Goal: Task Accomplishment & Management: Use online tool/utility

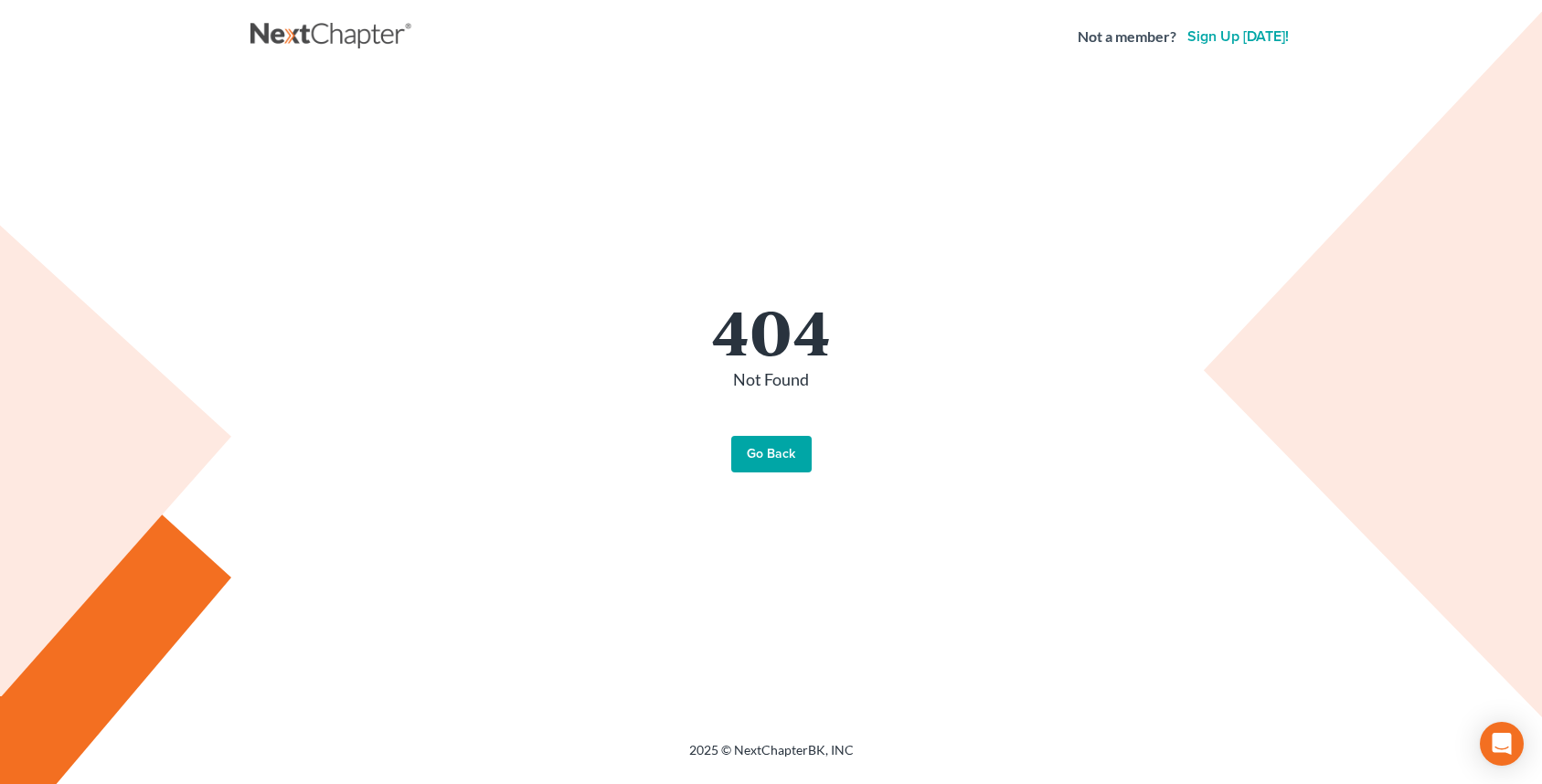
click at [800, 459] on link "Go Back" at bounding box center [771, 453] width 80 height 37
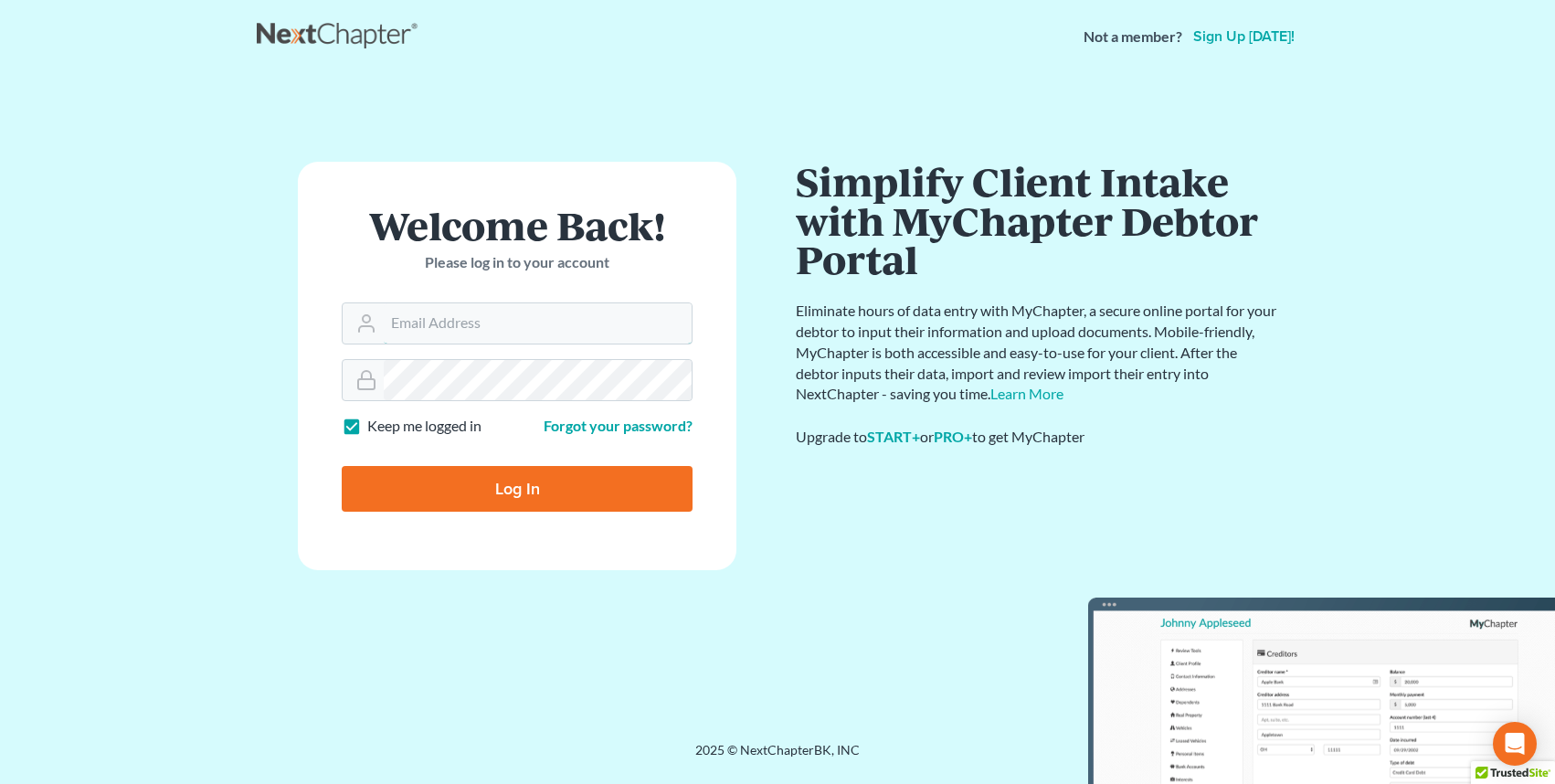
type input "office@badakilawfirm.com"
click at [580, 475] on input "Log In" at bounding box center [517, 488] width 350 height 45
type input "Thinking..."
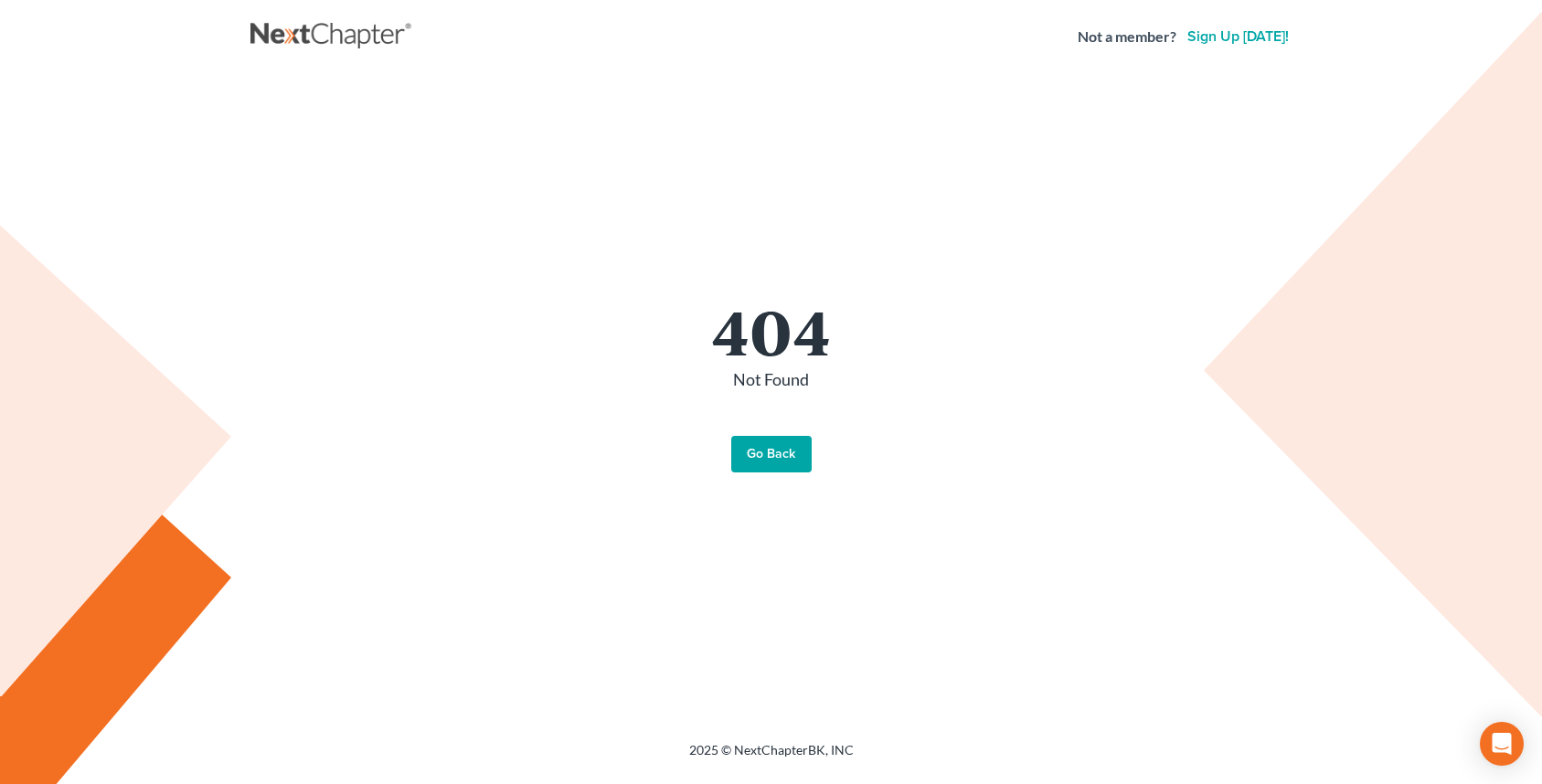
click at [302, 18] on nav "Not a member? Sign up today!" at bounding box center [771, 36] width 1542 height 73
click at [306, 35] on link at bounding box center [333, 36] width 164 height 33
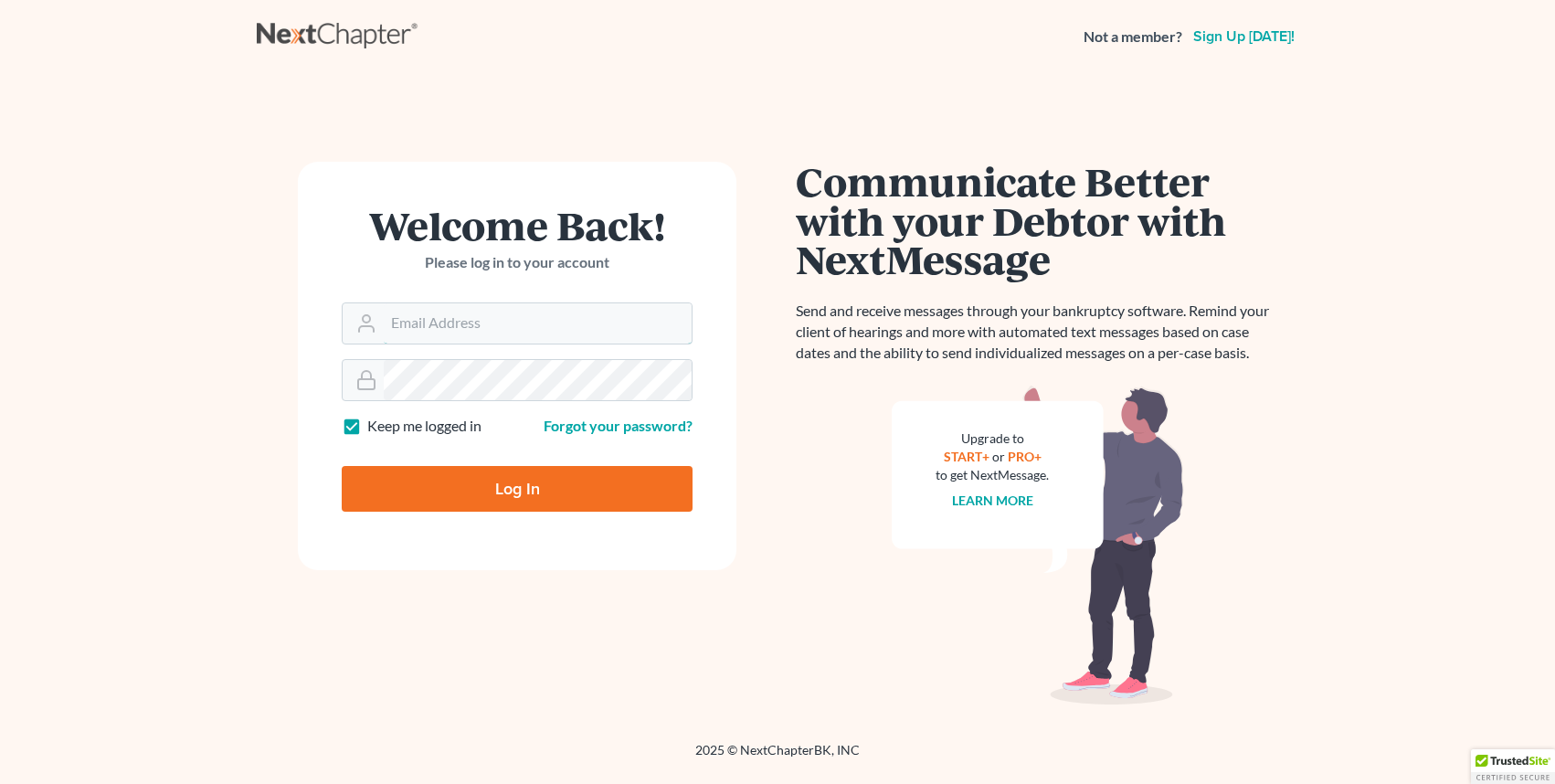
type input "office@badakilawfirm.com"
click at [470, 486] on input "Log In" at bounding box center [517, 488] width 350 height 45
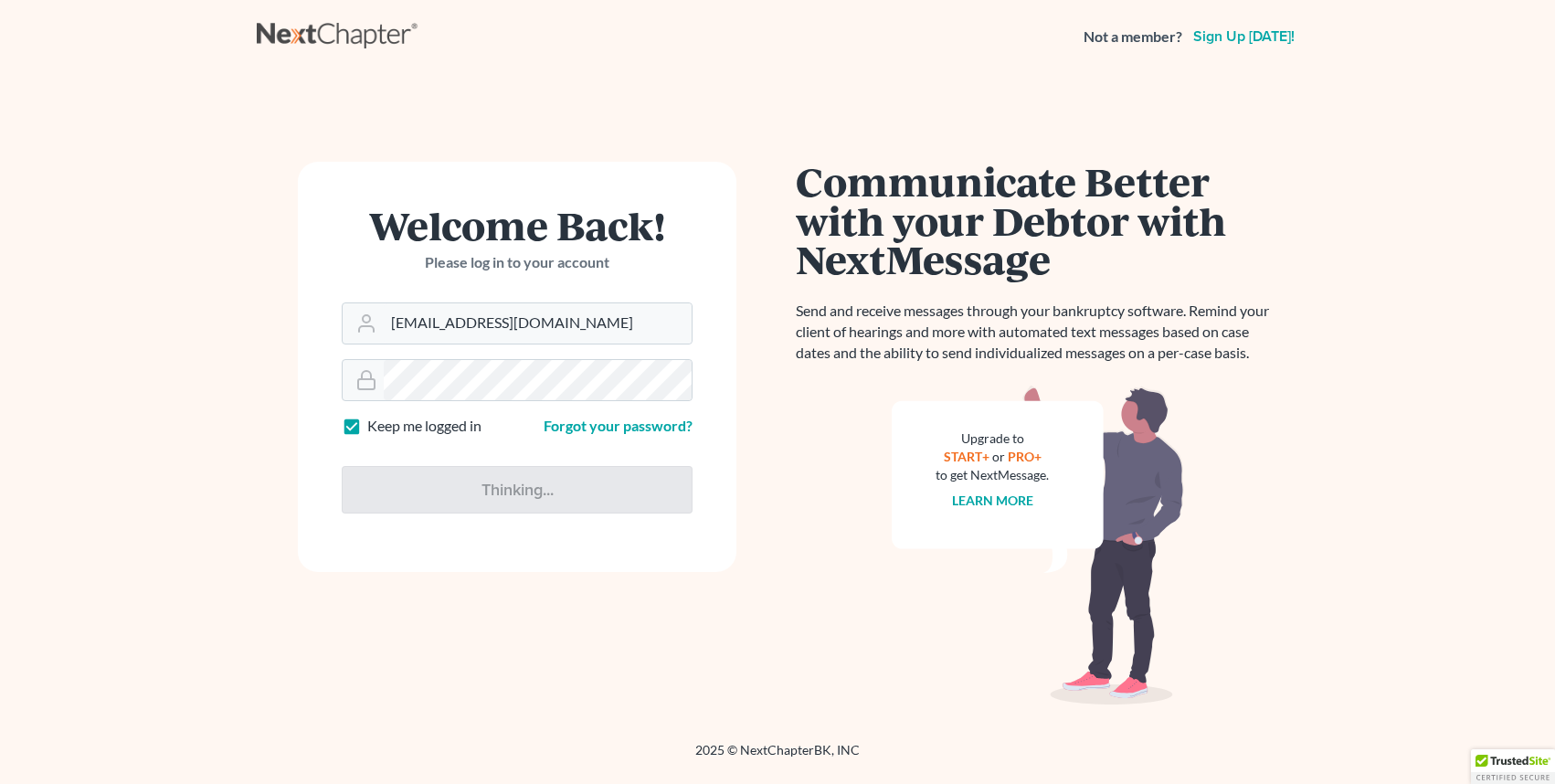
type input "Thinking..."
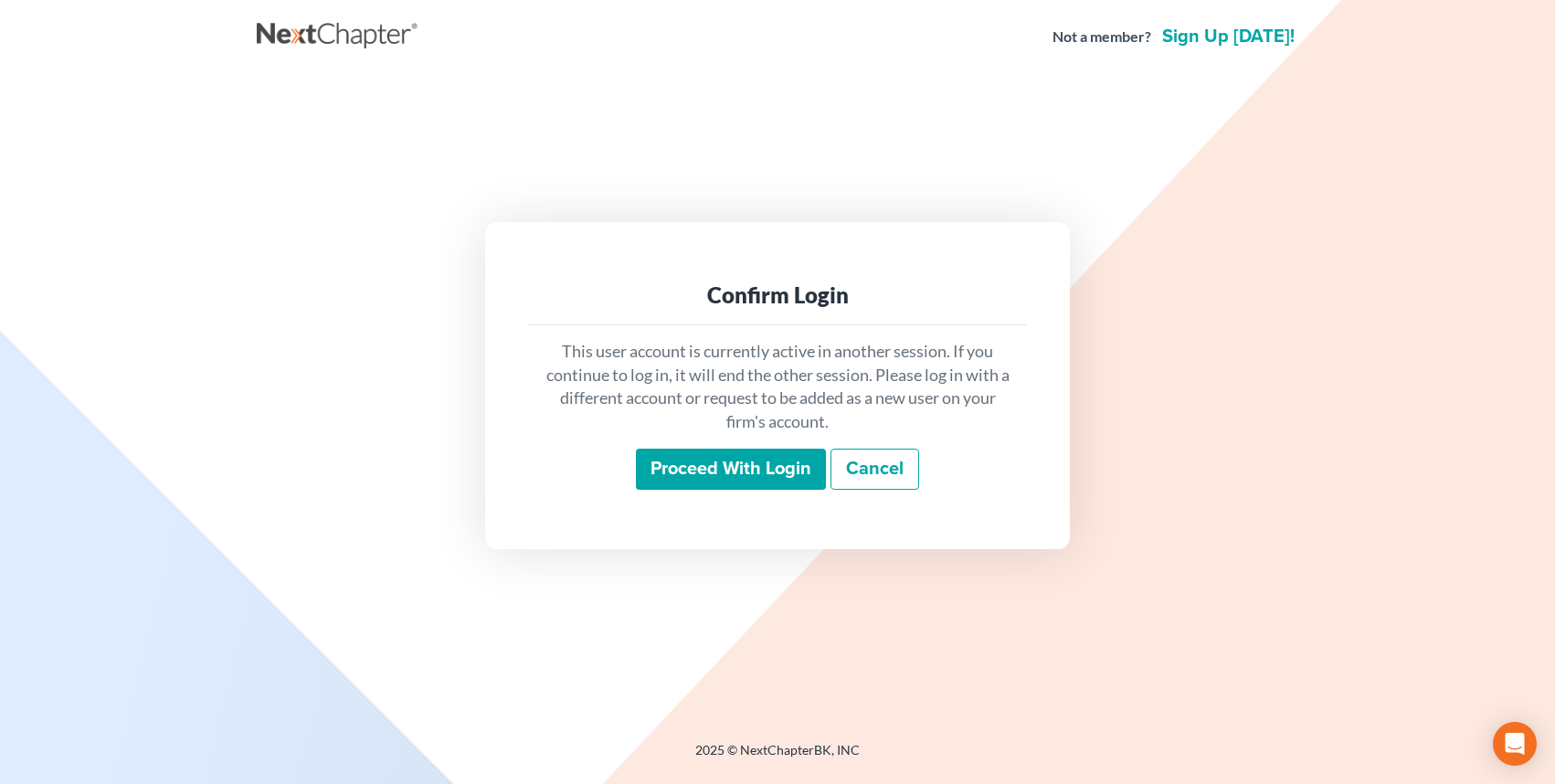
click at [636, 486] on input "Proceed with login" at bounding box center [730, 469] width 190 height 42
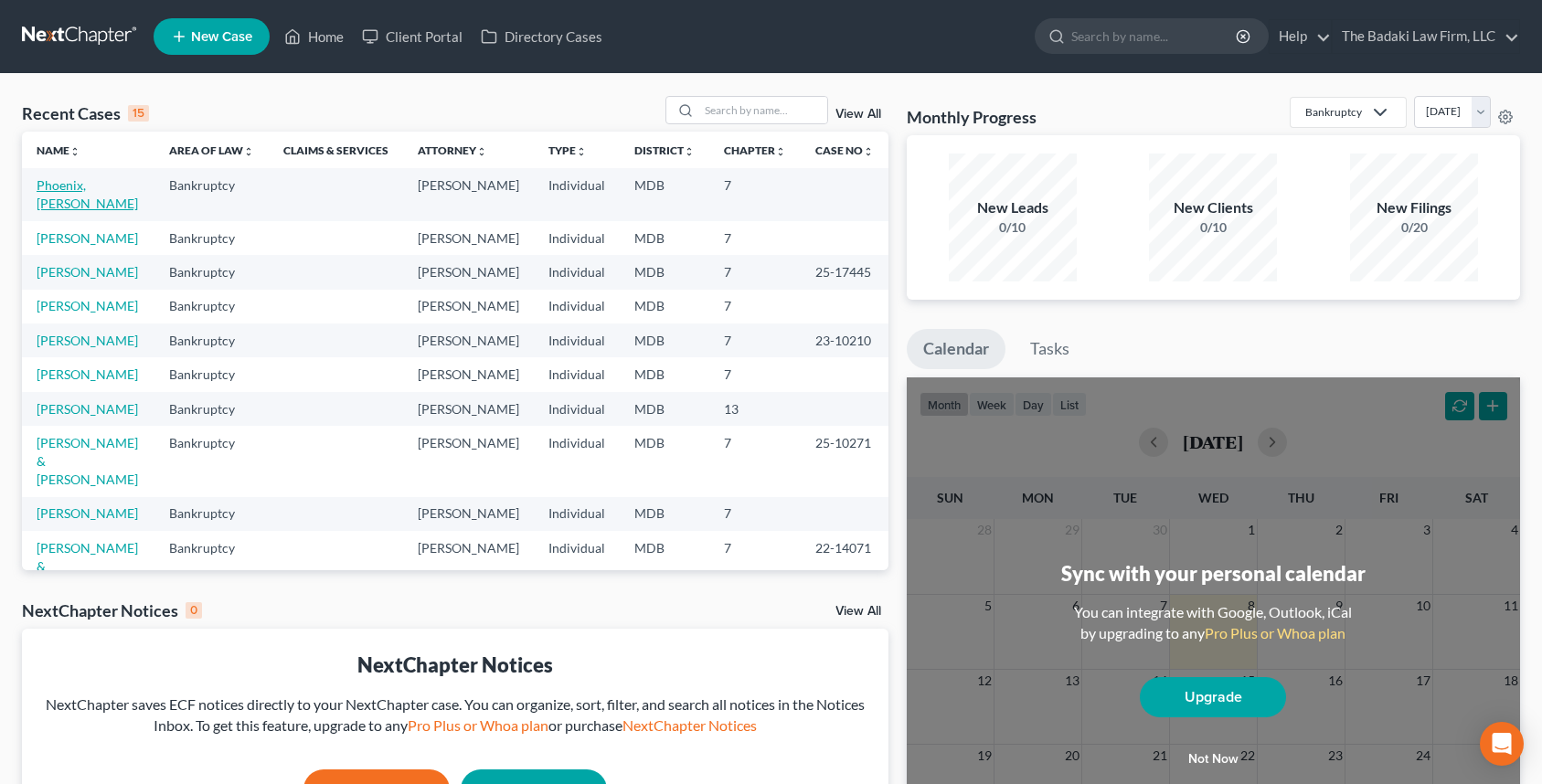
click at [70, 186] on link "Phoenix, Colette" at bounding box center [87, 195] width 101 height 34
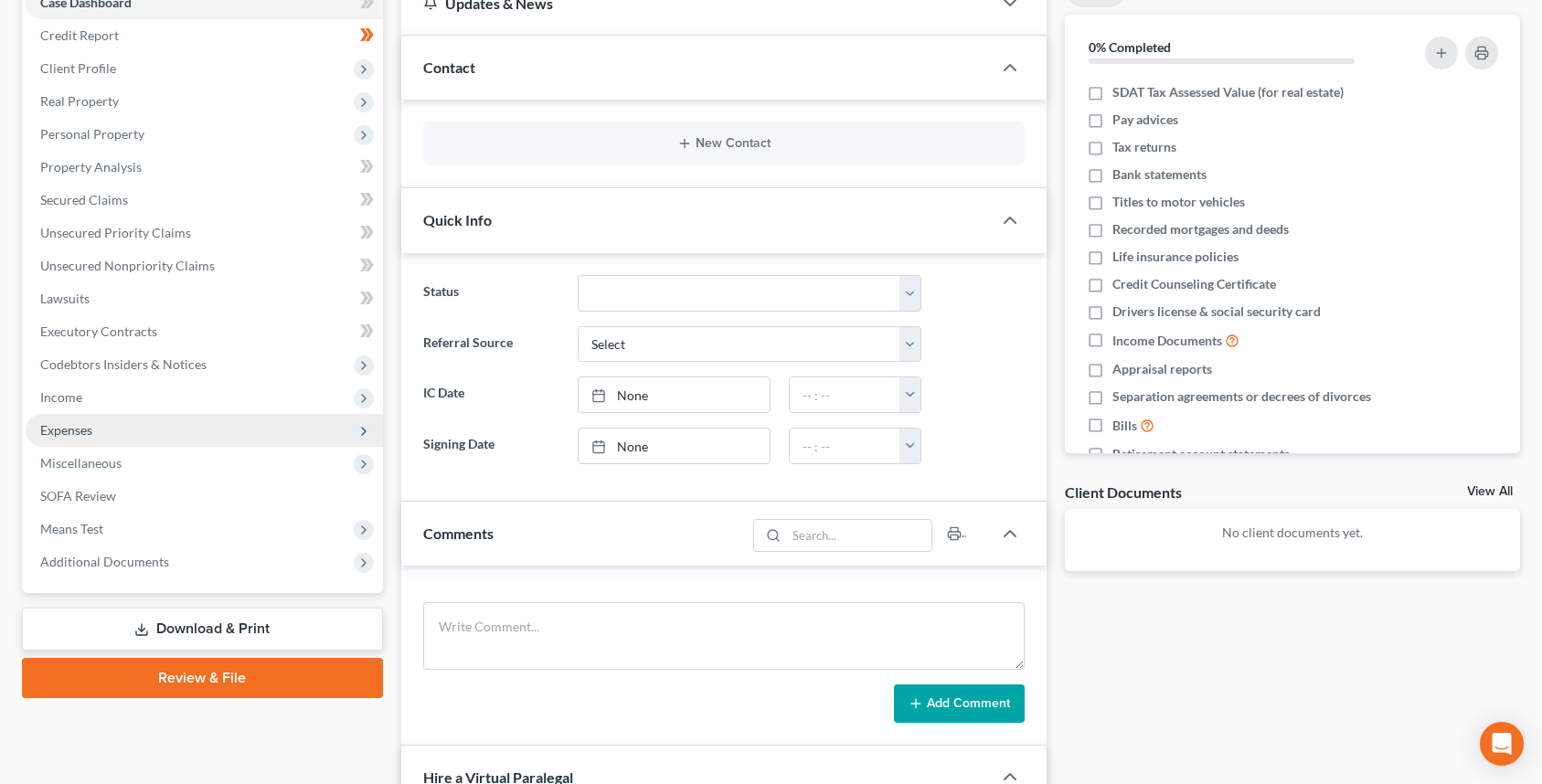
click at [144, 365] on ul "Case Dashboard Payments Invoices Payments Payments Credit Report Client Profile" at bounding box center [204, 281] width 357 height 592
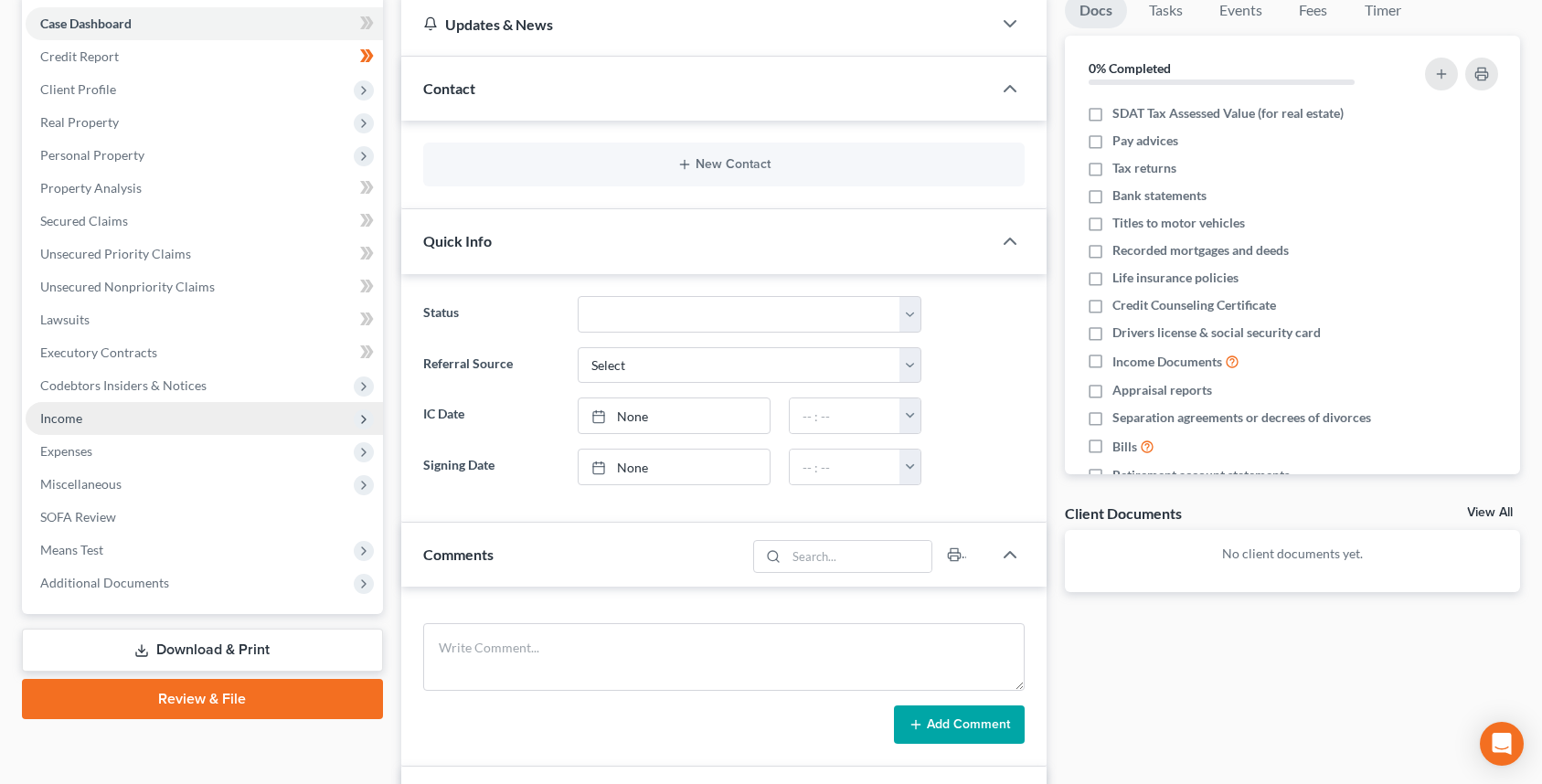
click at [164, 414] on span "Income" at bounding box center [204, 418] width 357 height 33
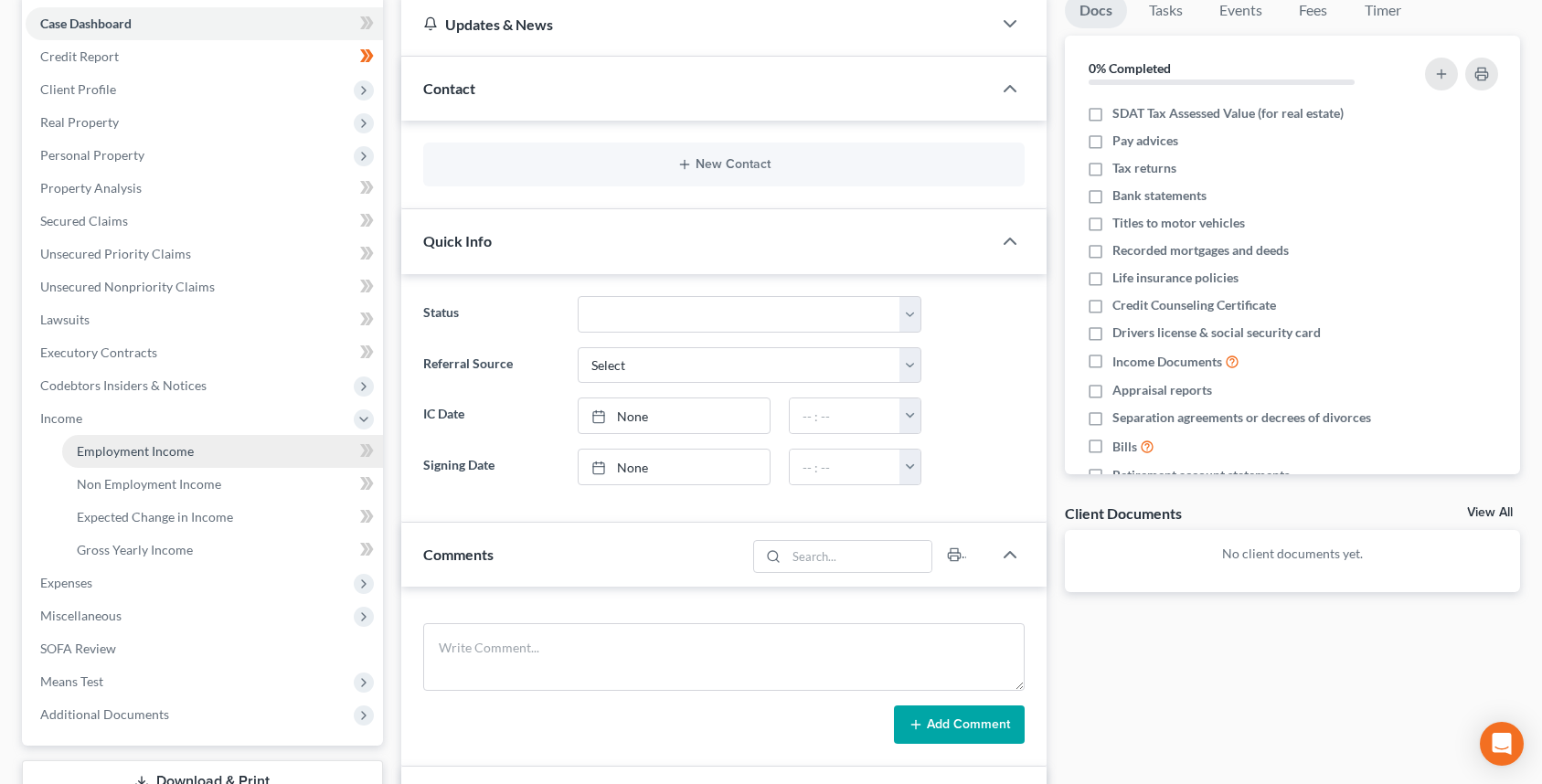
click at [168, 465] on link "Employment Income" at bounding box center [222, 451] width 320 height 33
